Goal: Task Accomplishment & Management: Complete application form

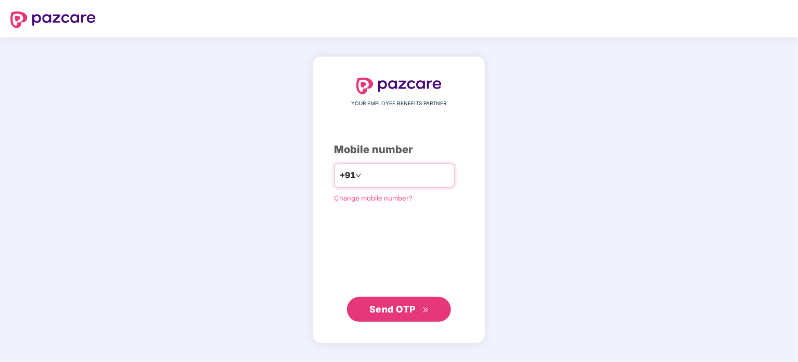
drag, startPoint x: 0, startPoint y: 0, endPoint x: 382, endPoint y: 180, distance: 422.8
click at [382, 180] on input "number" at bounding box center [406, 175] width 85 height 17
type input "**********"
click at [383, 306] on span "Send OTP" at bounding box center [392, 308] width 46 height 11
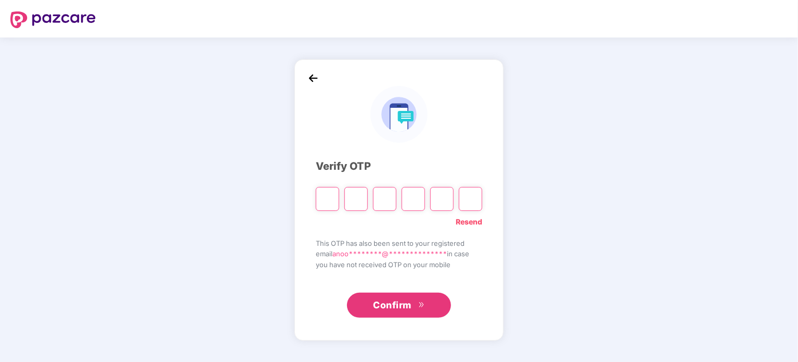
paste input "*"
type input "*"
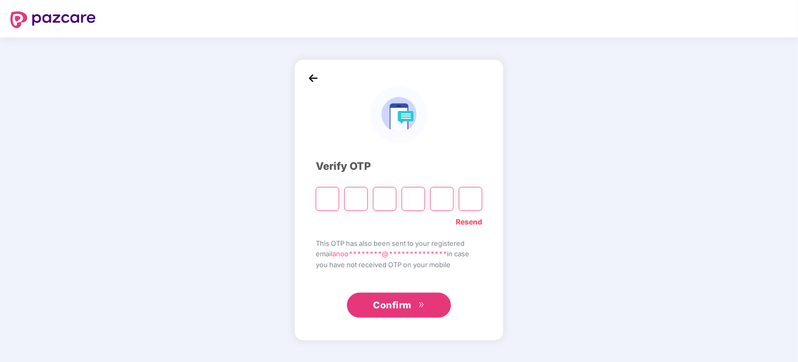
type input "*"
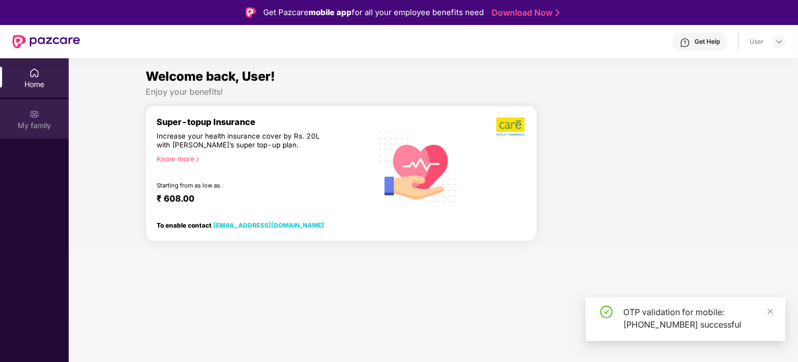
click at [40, 120] on div "My family" at bounding box center [34, 125] width 69 height 10
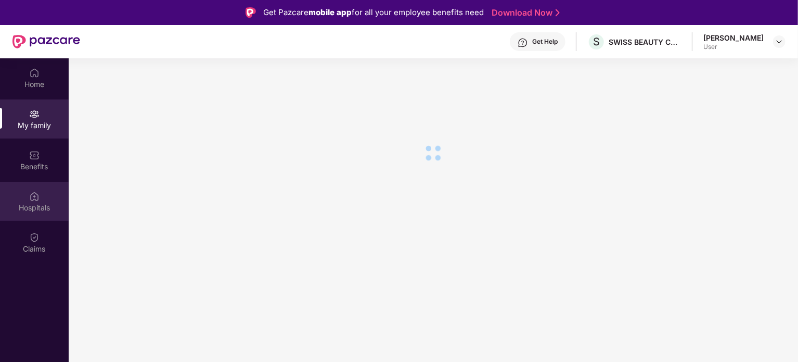
click at [48, 191] on div "Hospitals" at bounding box center [34, 201] width 69 height 39
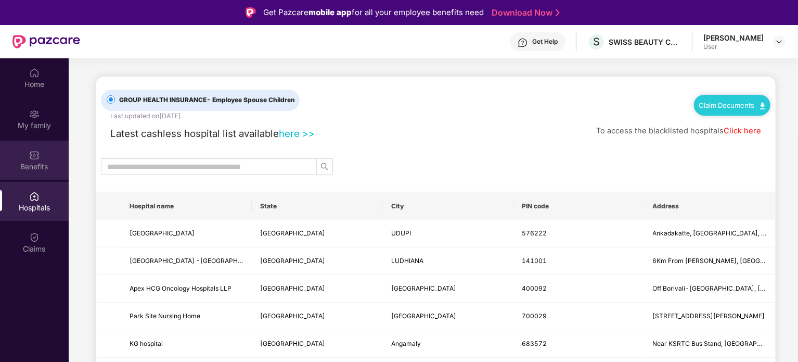
click at [37, 160] on div "Benefits" at bounding box center [34, 159] width 69 height 39
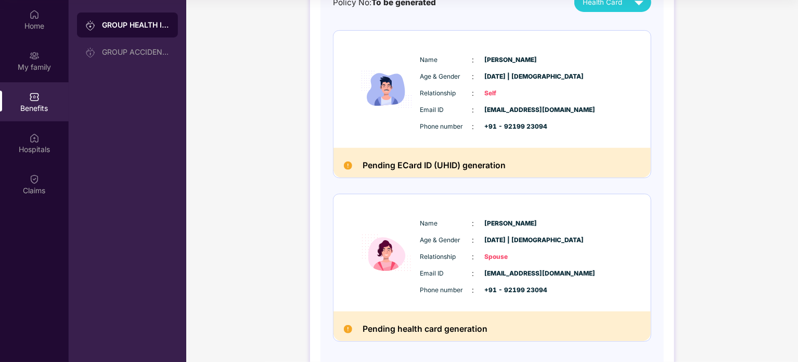
scroll to position [58, 0]
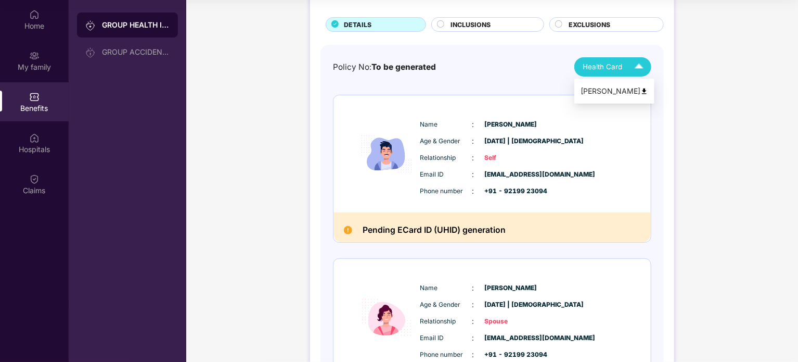
click at [611, 66] on span "Health Card" at bounding box center [603, 66] width 40 height 11
click at [640, 89] on img at bounding box center [644, 91] width 8 height 8
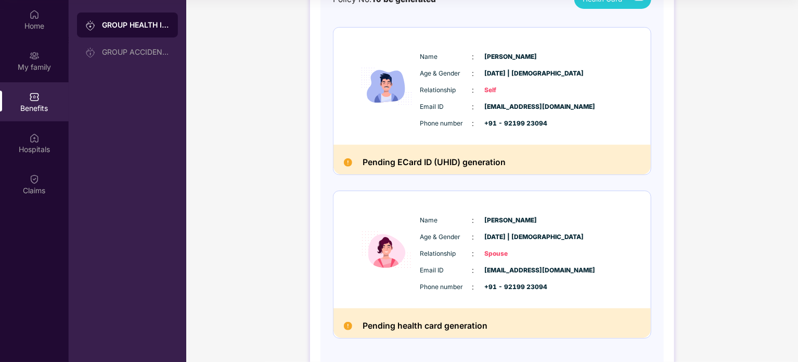
scroll to position [166, 0]
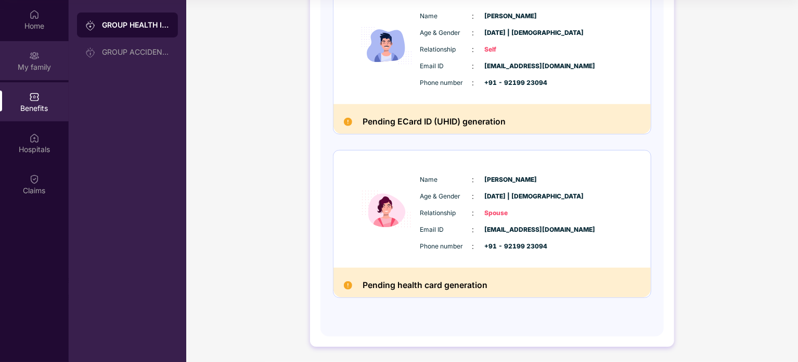
click at [37, 62] on div "My family" at bounding box center [34, 67] width 69 height 10
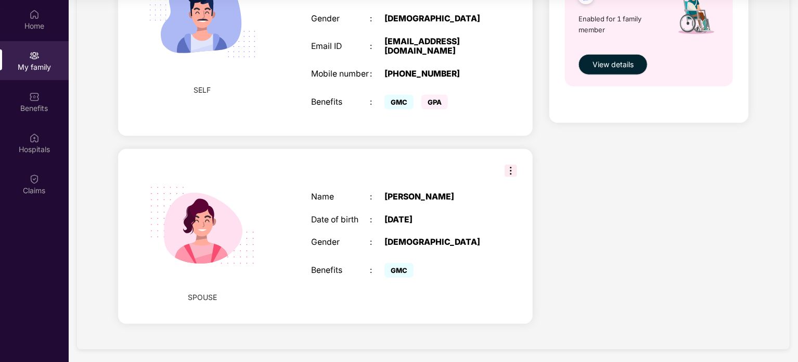
scroll to position [456, 0]
click at [510, 169] on img at bounding box center [511, 170] width 12 height 12
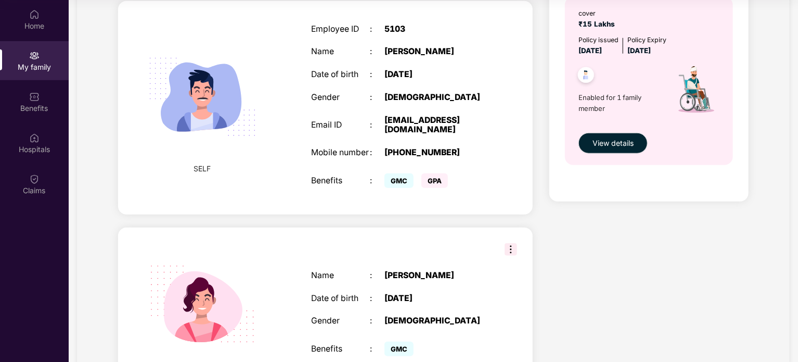
scroll to position [376, 0]
click at [626, 140] on span "View details" at bounding box center [612, 143] width 41 height 11
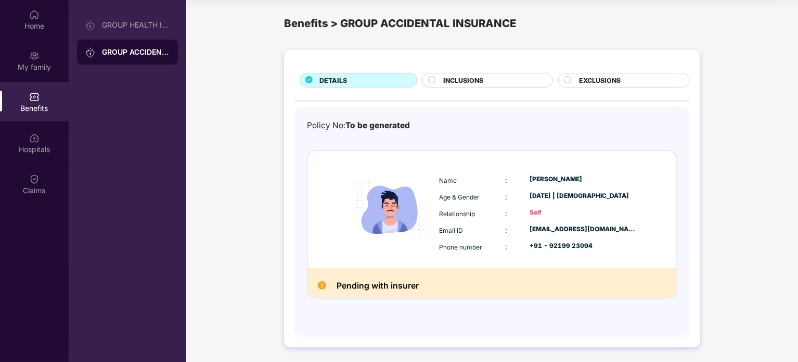
scroll to position [5, 0]
click at [131, 35] on div "GROUP HEALTH INSURANCE" at bounding box center [127, 24] width 101 height 25
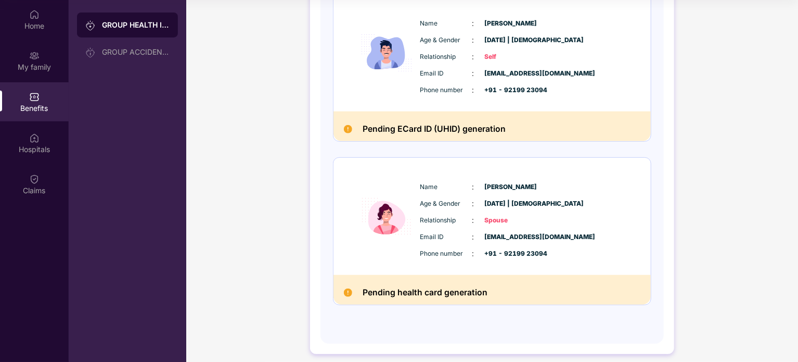
scroll to position [160, 0]
click at [28, 21] on div "Home" at bounding box center [34, 26] width 69 height 10
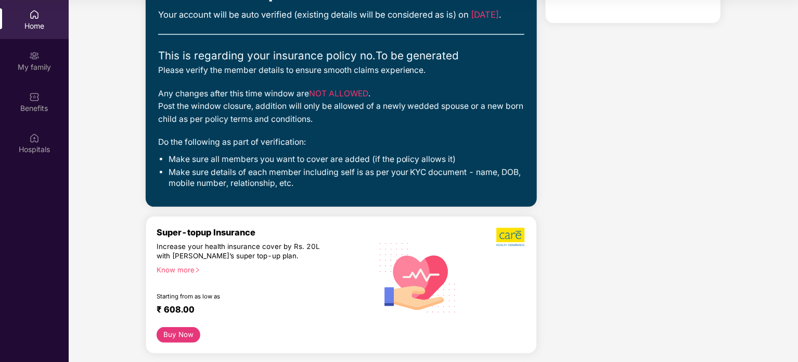
scroll to position [18, 0]
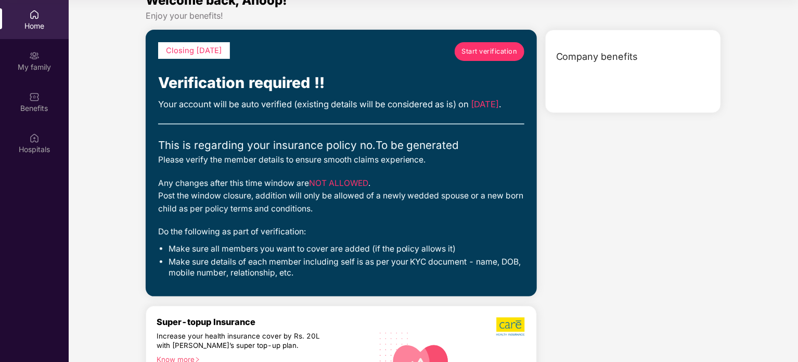
click at [487, 50] on span "Start verification" at bounding box center [489, 51] width 56 height 10
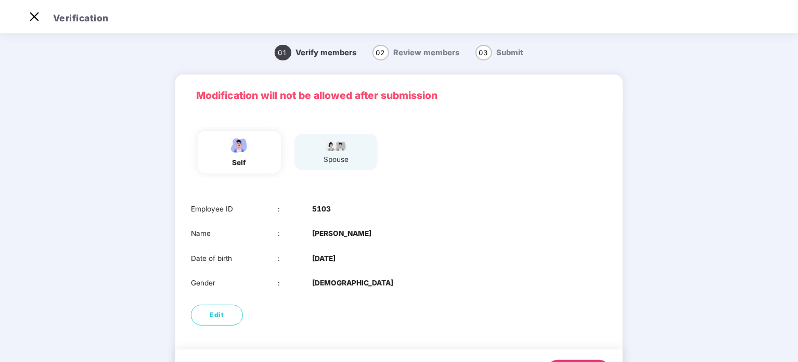
scroll to position [53, 0]
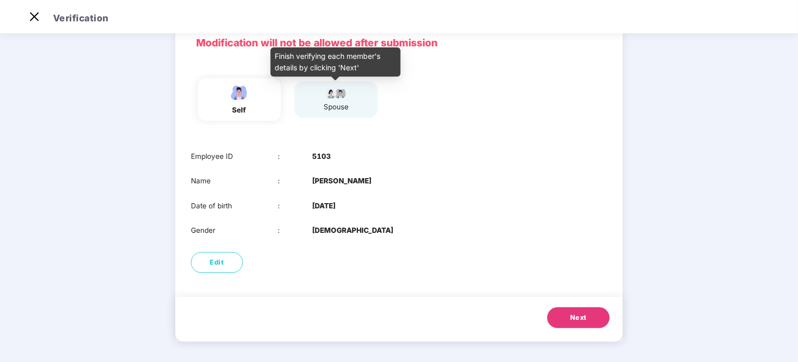
click at [327, 101] on div "spouse" at bounding box center [336, 106] width 26 height 11
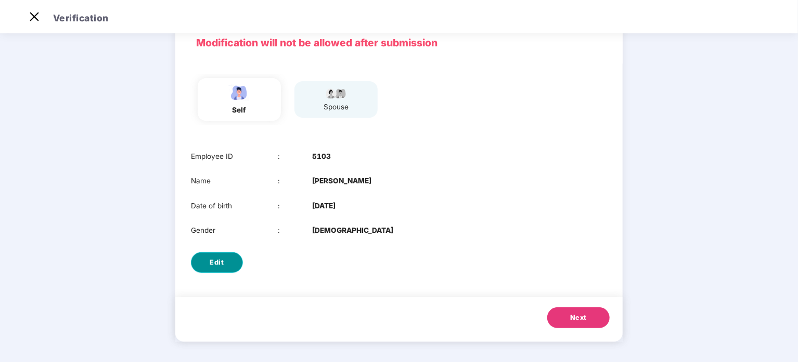
click at [225, 255] on button "Edit" at bounding box center [217, 262] width 52 height 21
select select "****"
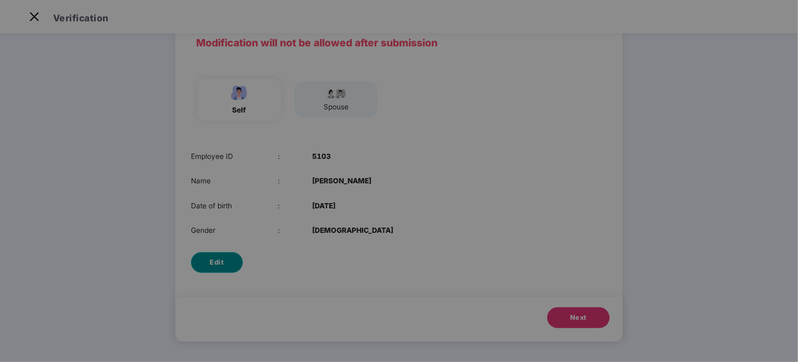
scroll to position [0, 0]
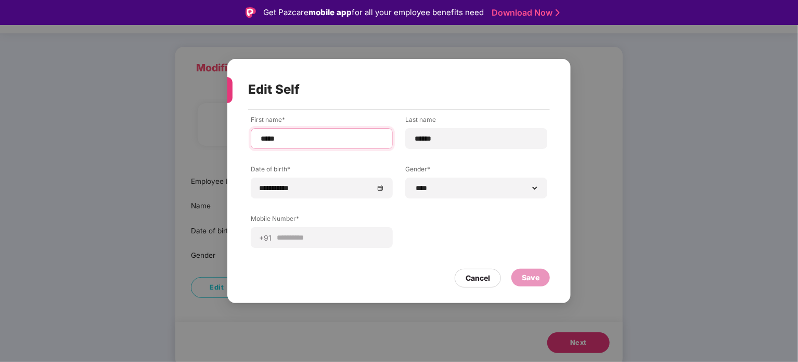
click at [285, 138] on input "*****" at bounding box center [322, 138] width 124 height 11
click at [484, 280] on div "Cancel" at bounding box center [478, 277] width 24 height 11
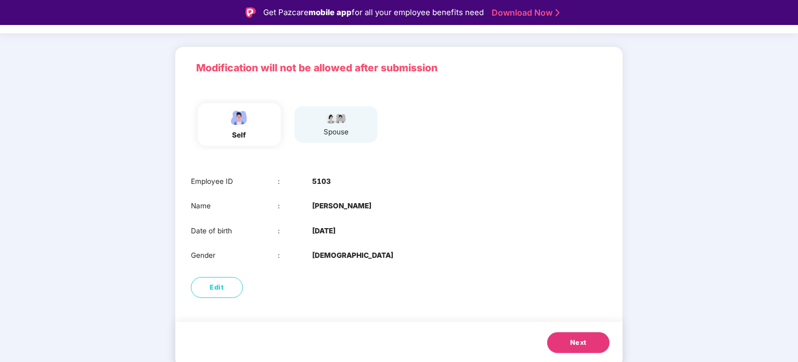
scroll to position [25, 0]
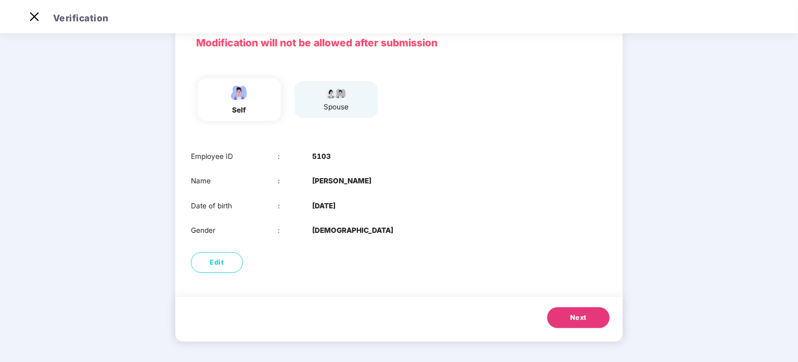
click at [579, 314] on span "Next" at bounding box center [578, 317] width 17 height 10
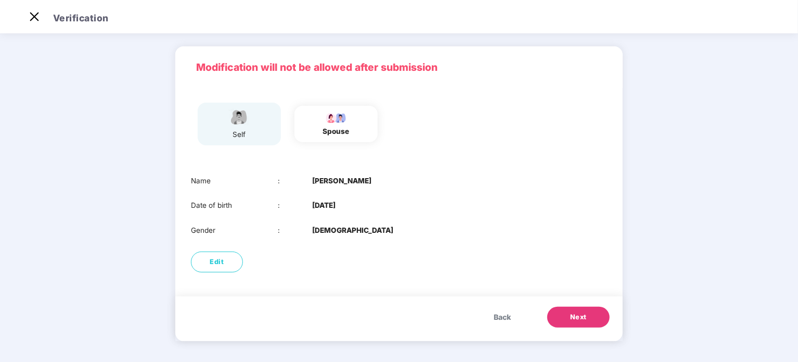
scroll to position [28, 0]
click at [221, 263] on span "Edit" at bounding box center [217, 261] width 14 height 10
select select "******"
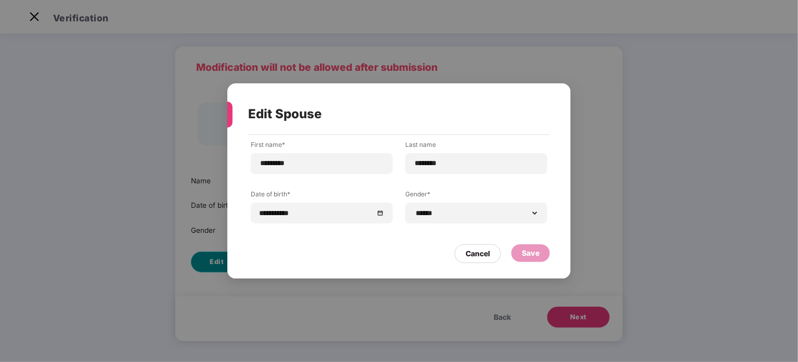
scroll to position [0, 0]
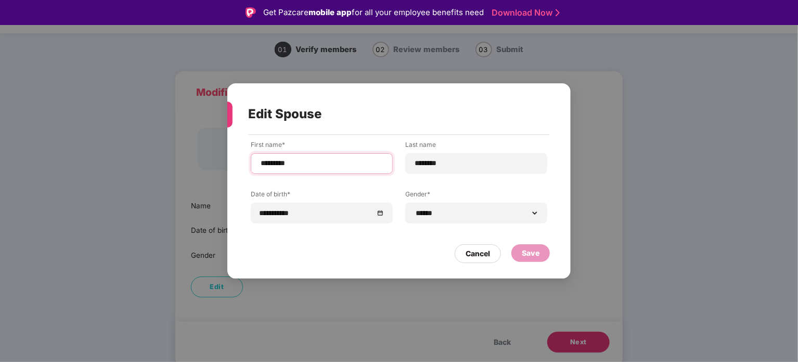
click at [270, 166] on input "*********" at bounding box center [322, 163] width 124 height 11
type input "*********"
click at [355, 242] on div "Cancel Save" at bounding box center [399, 251] width 302 height 24
click at [528, 256] on div "Save" at bounding box center [531, 252] width 18 height 11
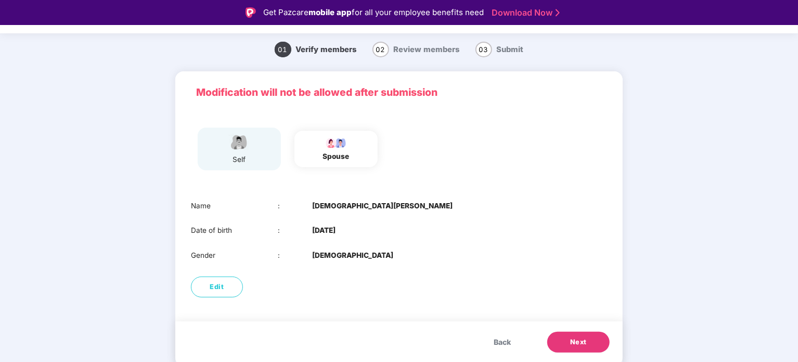
scroll to position [25, 0]
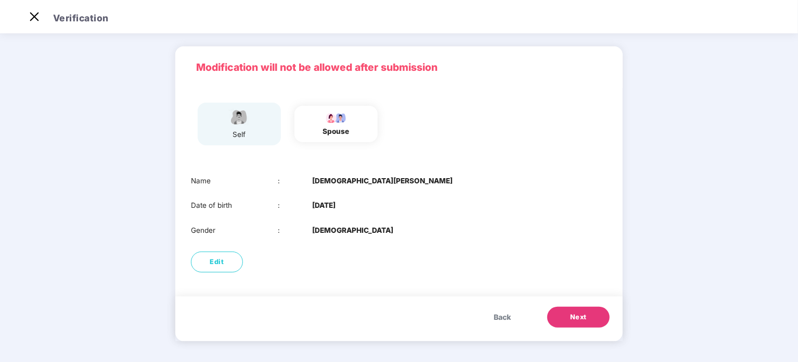
click at [572, 316] on span "Next" at bounding box center [578, 317] width 17 height 10
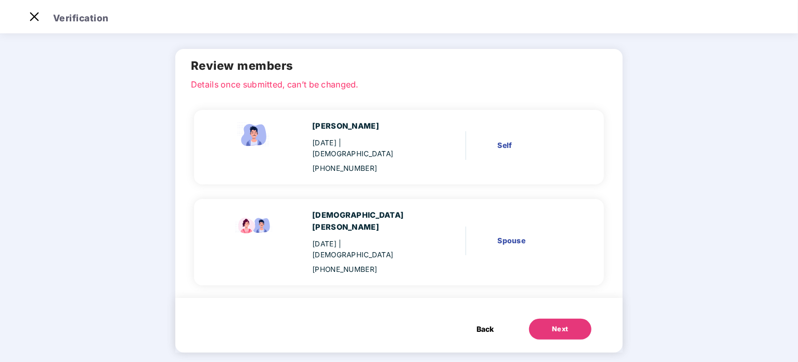
scroll to position [0, 0]
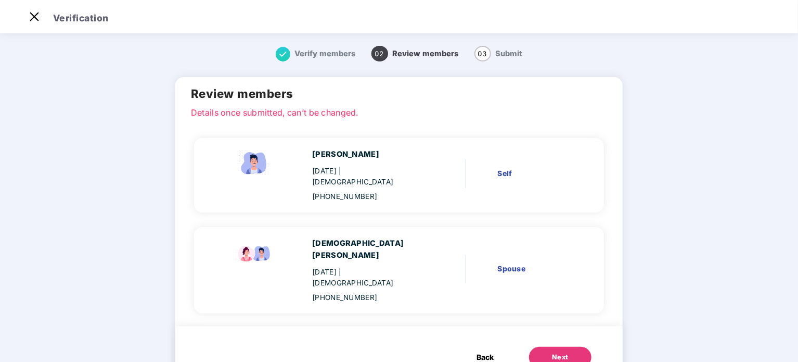
click at [339, 292] on div "[PHONE_NUMBER]" at bounding box center [367, 297] width 111 height 11
click at [552, 352] on div "Next" at bounding box center [560, 357] width 17 height 10
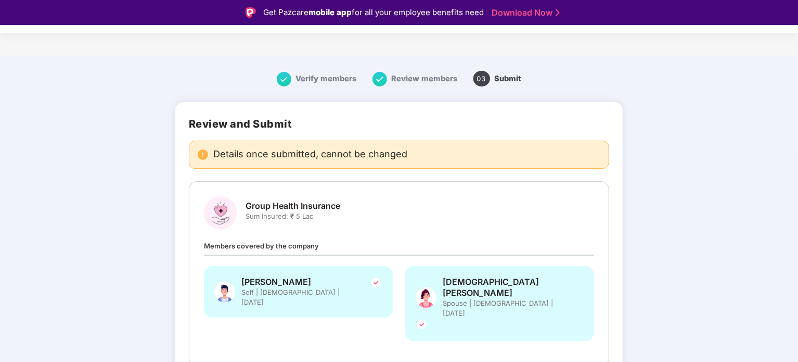
scroll to position [29, 0]
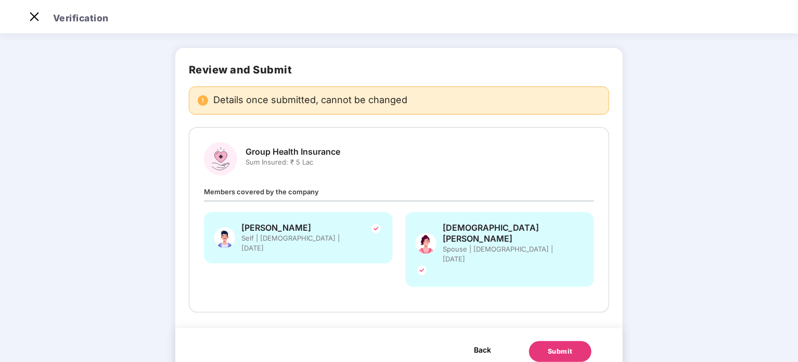
scroll to position [0, 0]
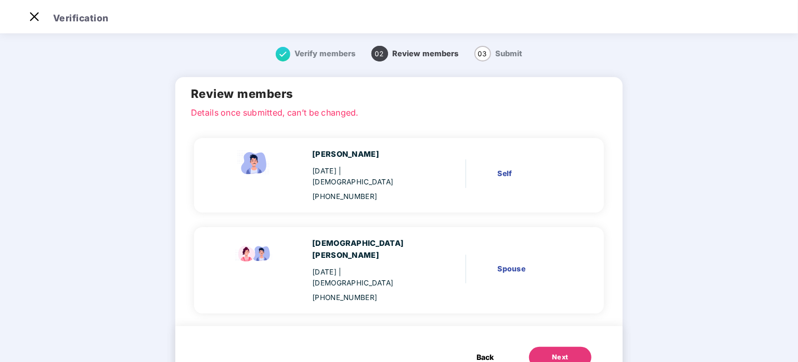
click at [477, 351] on span "Back" at bounding box center [485, 356] width 17 height 11
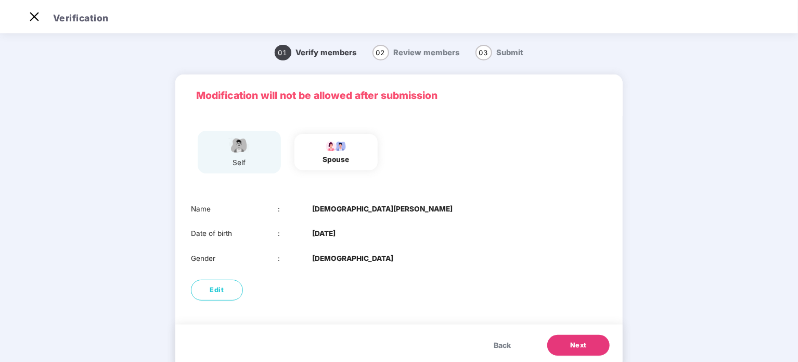
click at [238, 152] on img at bounding box center [239, 145] width 26 height 18
click at [496, 342] on span "Back" at bounding box center [502, 344] width 17 height 11
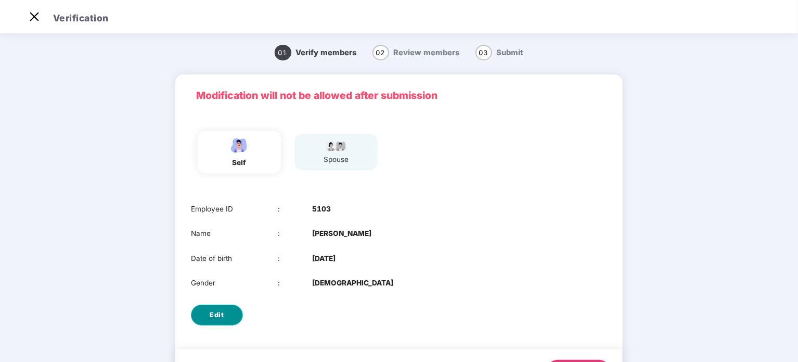
click at [221, 317] on span "Edit" at bounding box center [217, 314] width 14 height 10
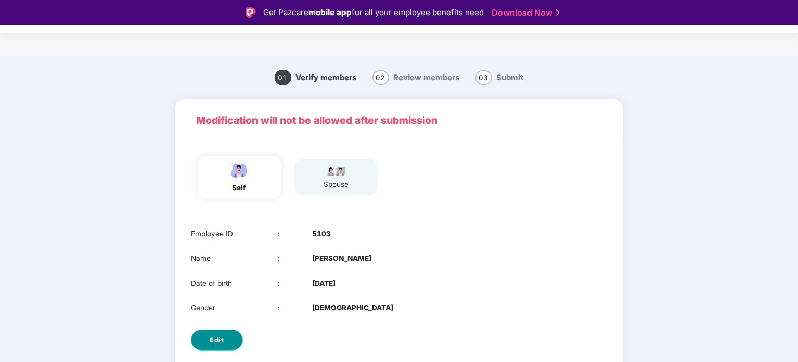
select select "****"
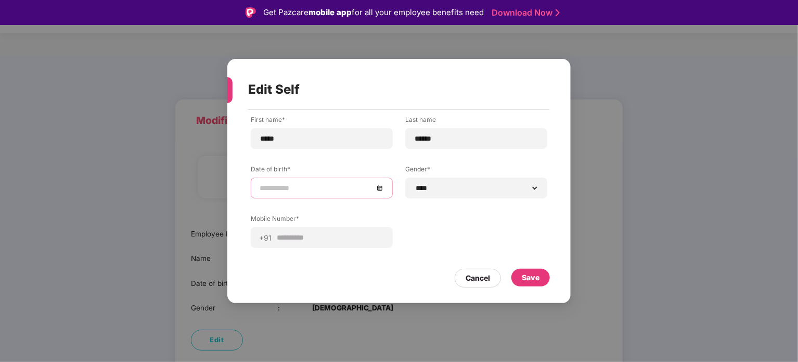
click at [268, 191] on input at bounding box center [317, 187] width 114 height 11
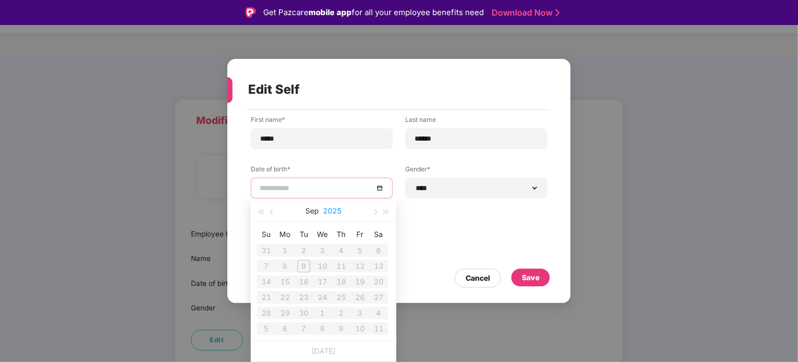
click at [333, 209] on button "2025" at bounding box center [333, 210] width 18 height 21
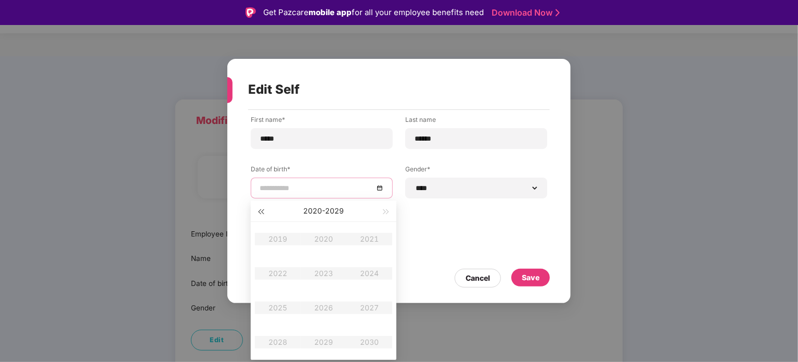
click at [262, 214] on button "button" at bounding box center [260, 210] width 11 height 21
type input "**********"
click at [368, 305] on div "1997" at bounding box center [369, 307] width 31 height 12
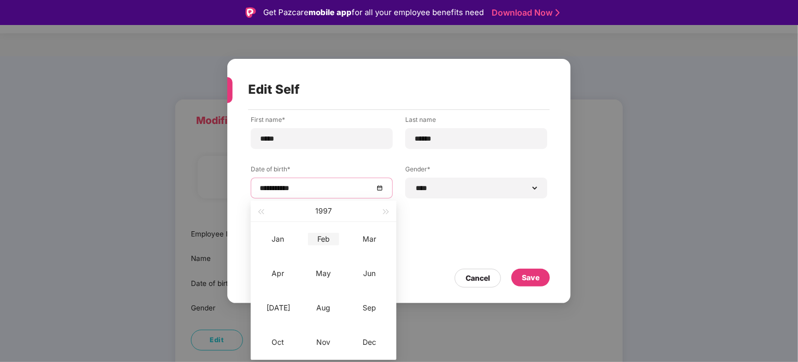
type input "**********"
click at [329, 234] on div "Feb" at bounding box center [323, 239] width 31 height 12
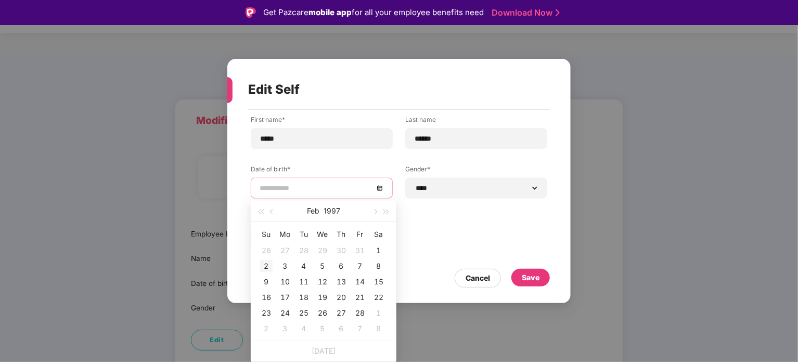
type input "**********"
click at [268, 263] on div "2" at bounding box center [266, 266] width 12 height 12
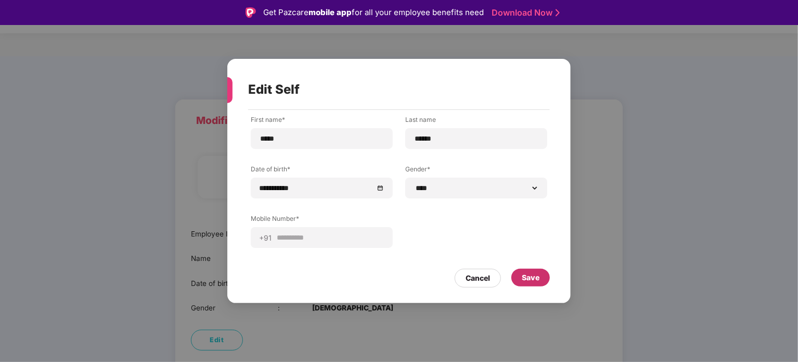
click at [544, 276] on div "Save" at bounding box center [530, 277] width 38 height 18
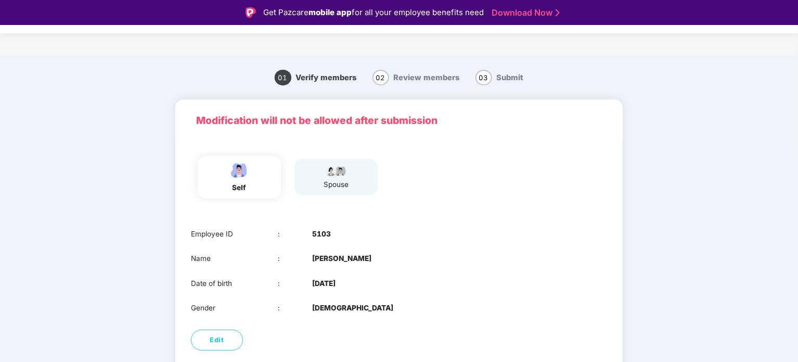
scroll to position [53, 0]
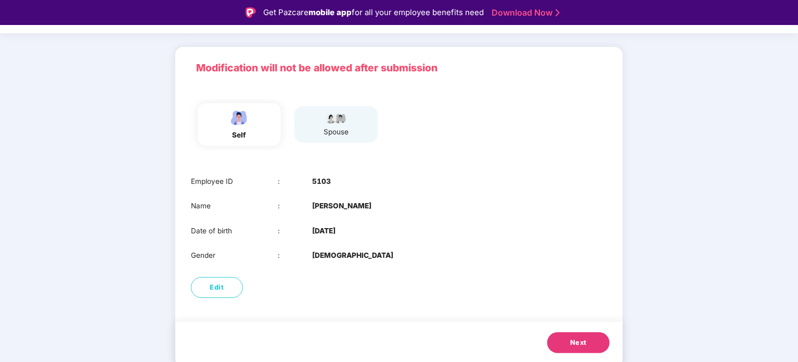
click at [564, 333] on button "Next" at bounding box center [578, 342] width 62 height 21
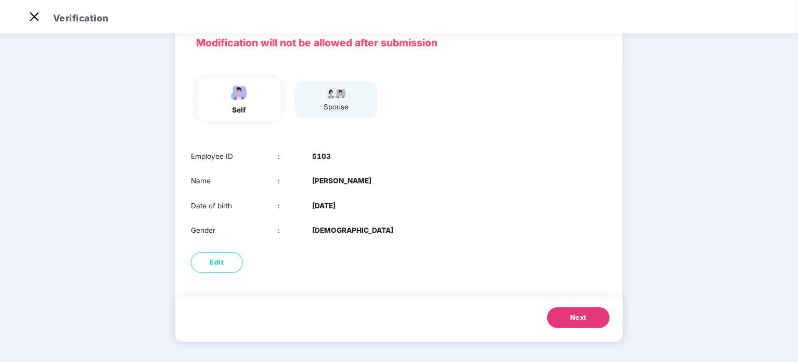
scroll to position [28, 0]
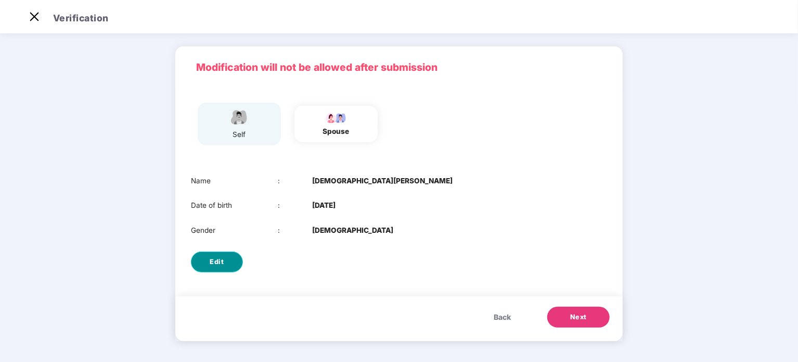
click at [211, 262] on span "Edit" at bounding box center [217, 261] width 14 height 10
select select "******"
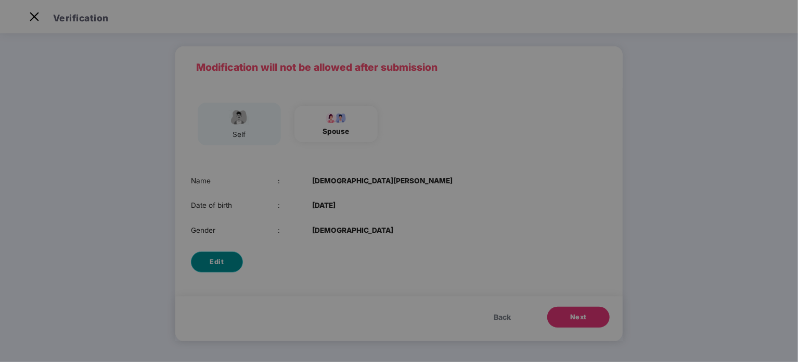
scroll to position [0, 0]
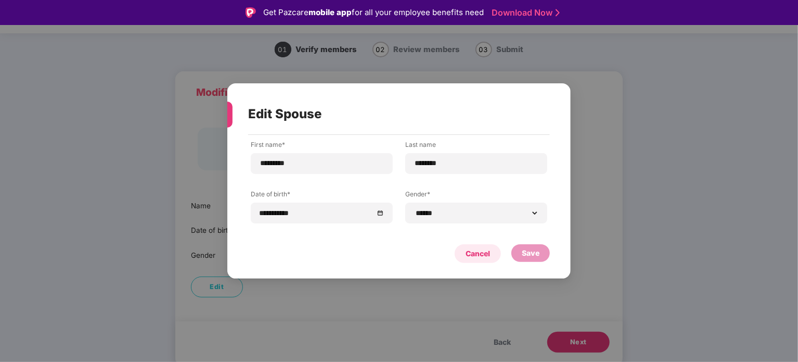
click at [480, 260] on div "Cancel" at bounding box center [478, 253] width 46 height 19
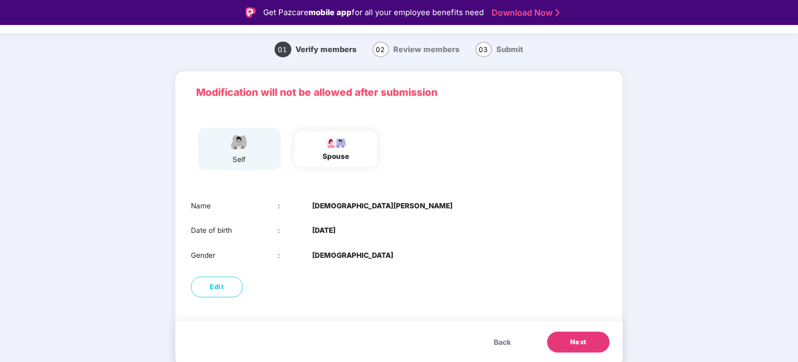
click at [583, 338] on span "Next" at bounding box center [578, 342] width 17 height 10
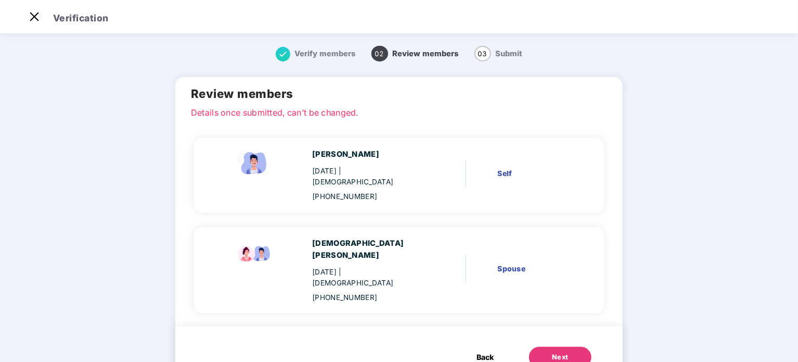
click at [529, 346] on button "Next" at bounding box center [560, 356] width 62 height 21
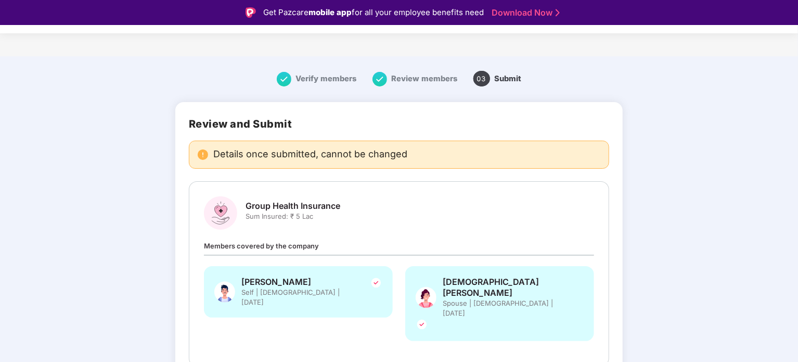
scroll to position [29, 0]
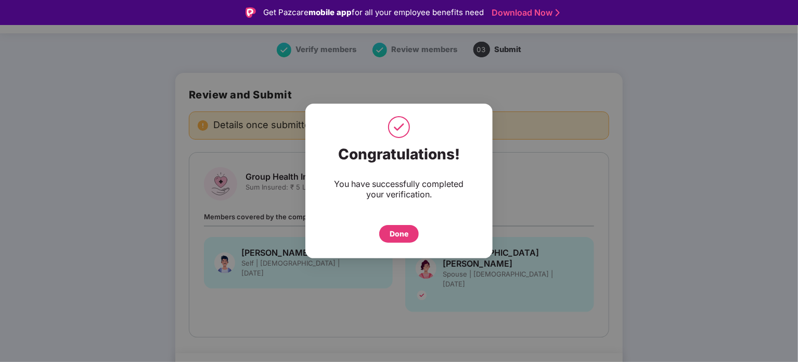
click at [394, 232] on div "Done" at bounding box center [399, 233] width 19 height 11
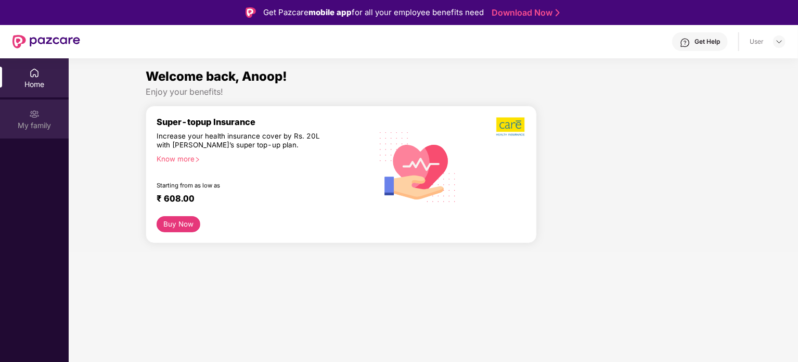
click at [35, 124] on div "My family" at bounding box center [34, 125] width 69 height 10
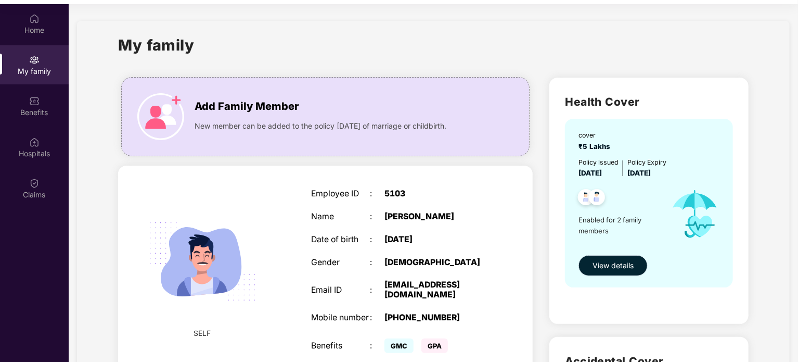
click at [603, 262] on span "View details" at bounding box center [612, 265] width 41 height 11
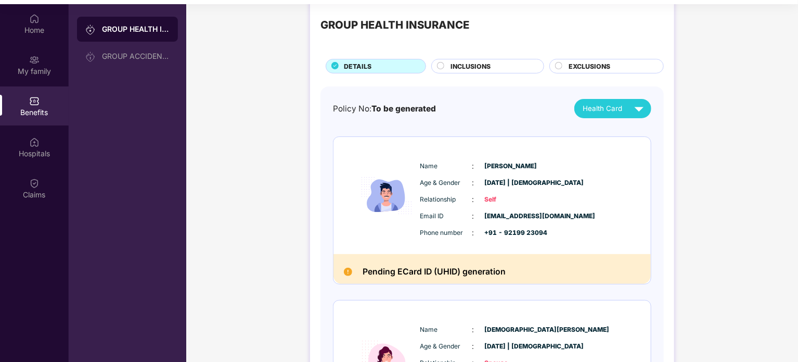
scroll to position [12, 0]
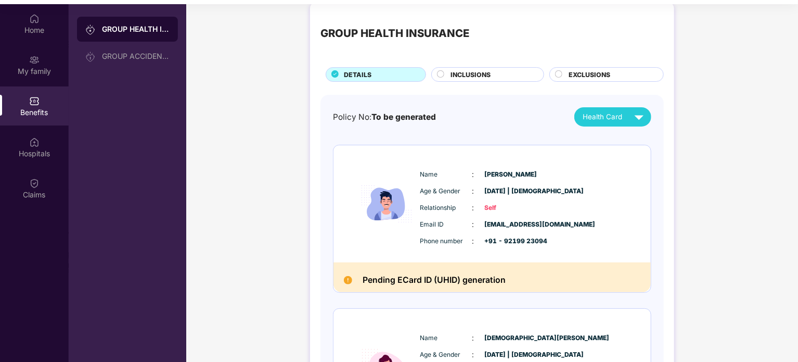
click at [463, 71] on span "INCLUSIONS" at bounding box center [470, 75] width 40 height 10
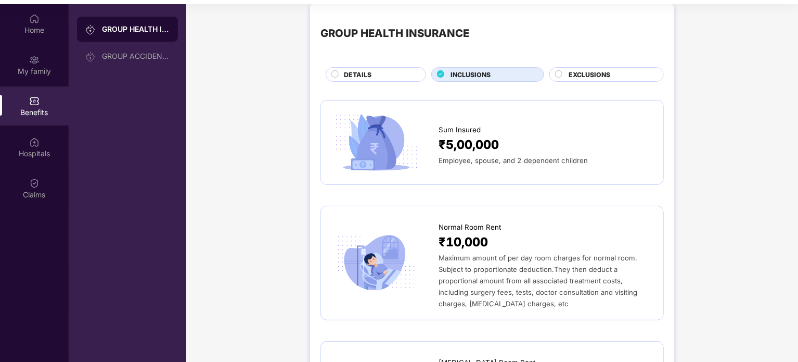
click at [593, 72] on span "EXCLUSIONS" at bounding box center [590, 75] width 42 height 10
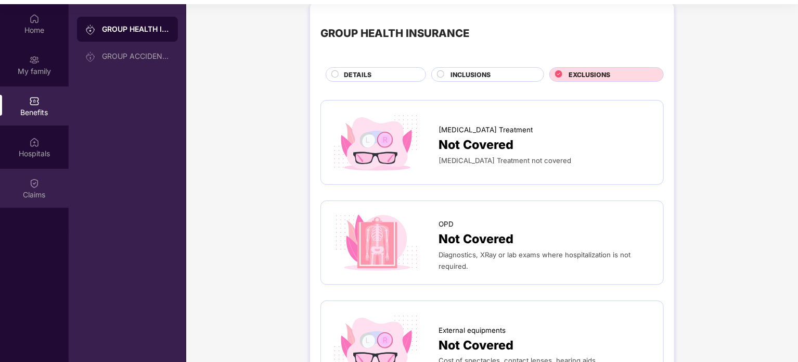
click at [37, 191] on div "Claims" at bounding box center [34, 194] width 69 height 10
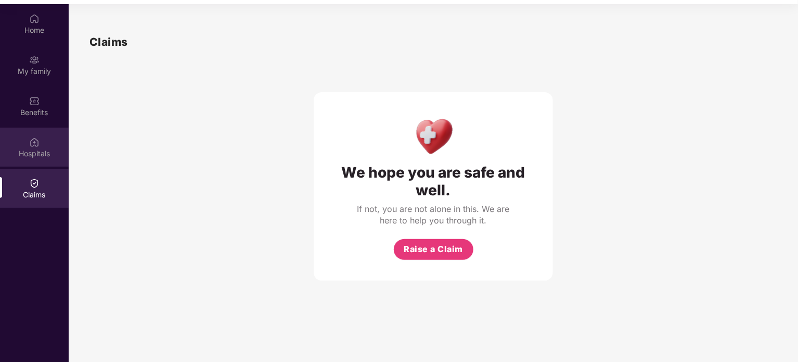
click at [33, 157] on div "Hospitals" at bounding box center [34, 153] width 69 height 10
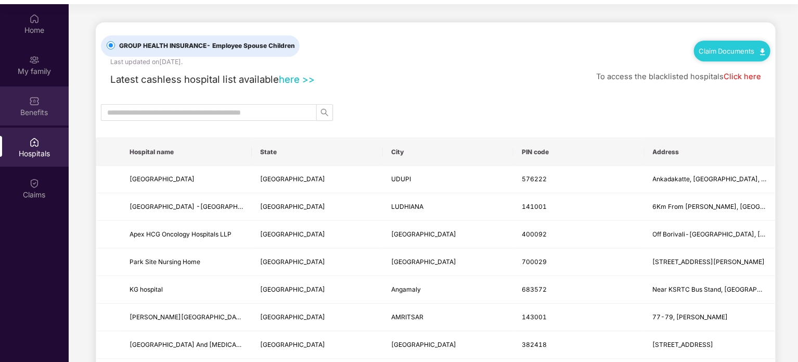
click at [36, 97] on img at bounding box center [34, 101] width 10 height 10
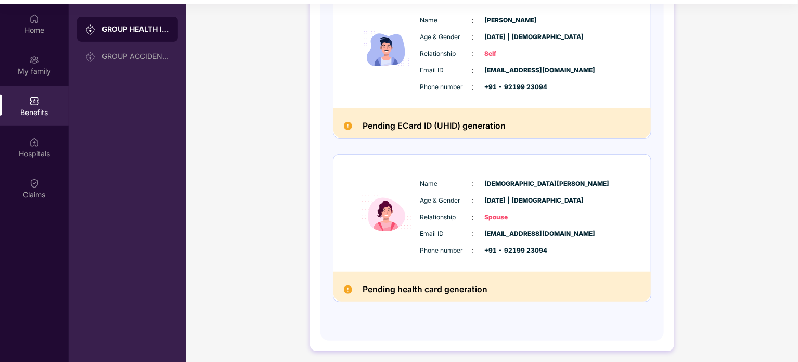
scroll to position [126, 0]
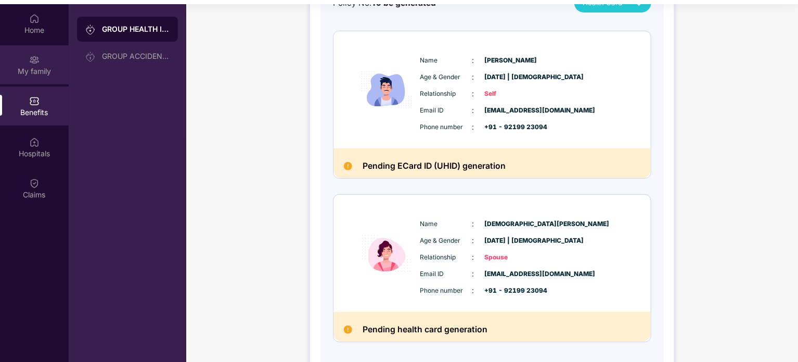
click at [34, 68] on div "My family" at bounding box center [34, 71] width 69 height 10
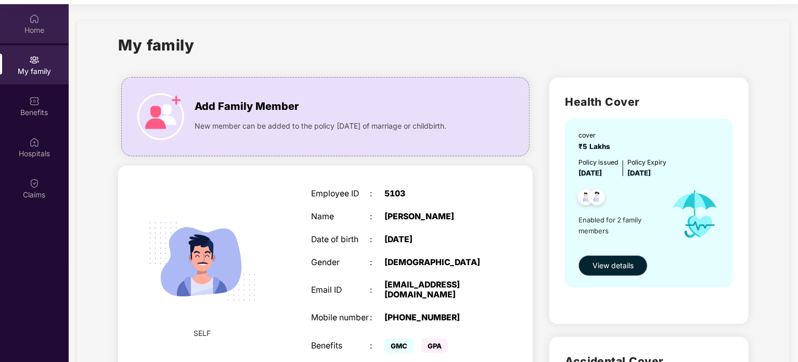
click at [35, 27] on div "Home" at bounding box center [34, 30] width 69 height 10
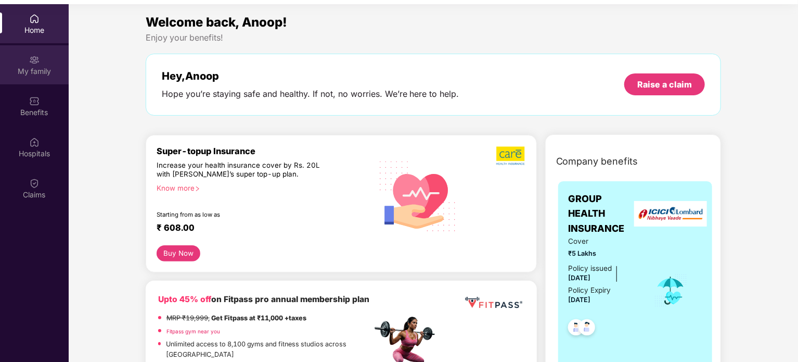
click at [41, 62] on div "My family" at bounding box center [34, 64] width 69 height 39
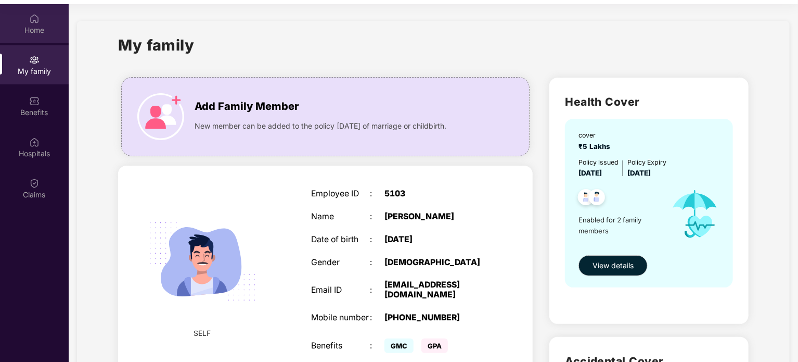
click at [34, 39] on div "Home" at bounding box center [34, 23] width 69 height 39
